Goal: Information Seeking & Learning: Learn about a topic

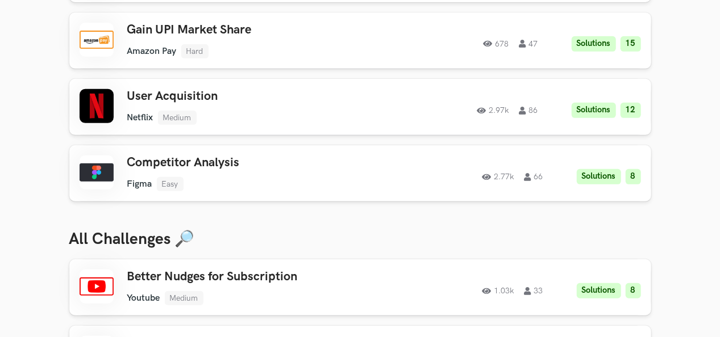
scroll to position [372, 0]
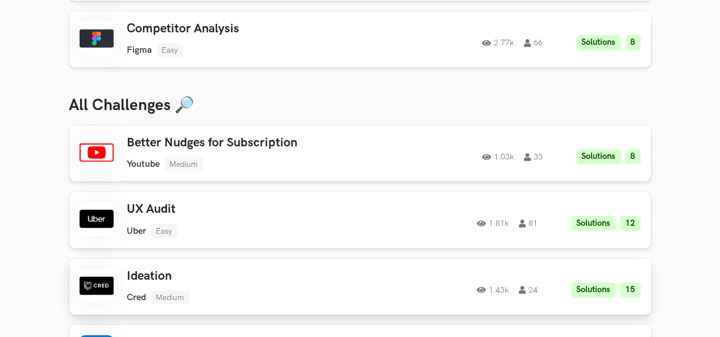
click at [103, 291] on div at bounding box center [97, 286] width 34 height 34
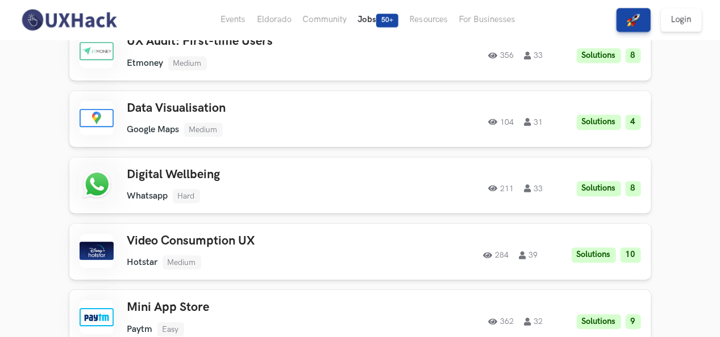
scroll to position [1600, 0]
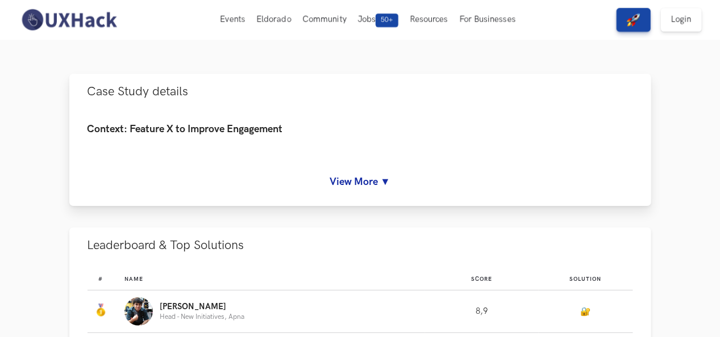
scroll to position [39, 0]
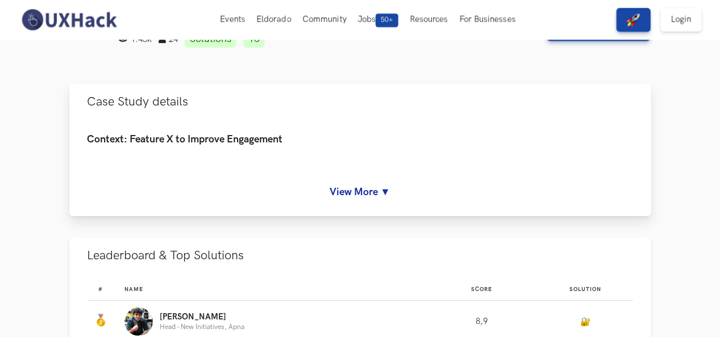
click at [365, 182] on div "Context: Feature X to Improve Engagement Cred is striving to become a community…" at bounding box center [359, 160] width 545 height 52
click at [365, 194] on link "View More ▼" at bounding box center [359, 192] width 545 height 12
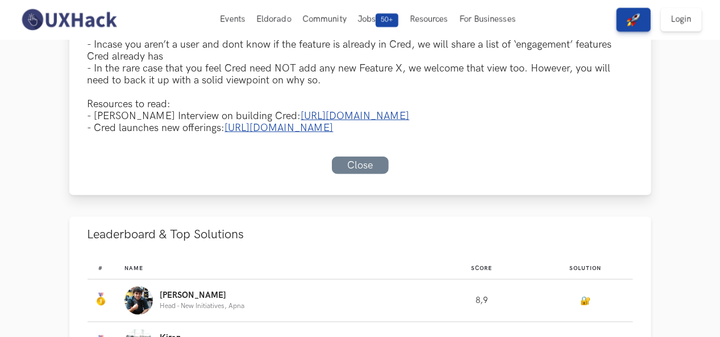
scroll to position [527, 0]
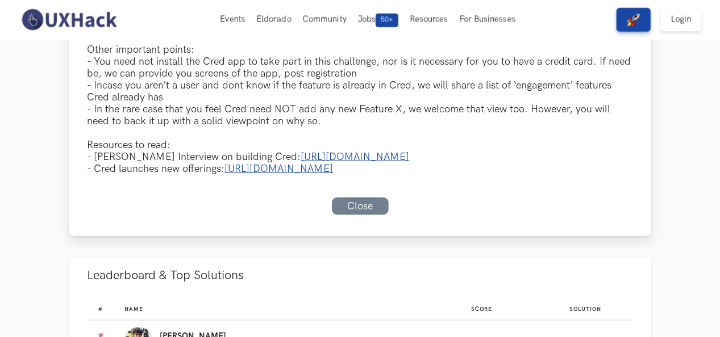
click at [333, 172] on link "[URL][DOMAIN_NAME]" at bounding box center [279, 169] width 109 height 12
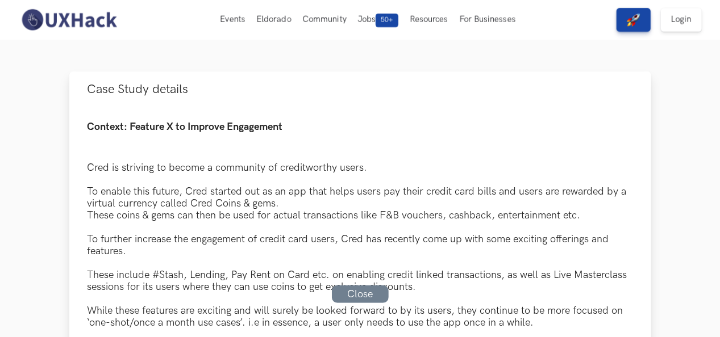
scroll to position [0, 0]
